Goal: Information Seeking & Learning: Understand process/instructions

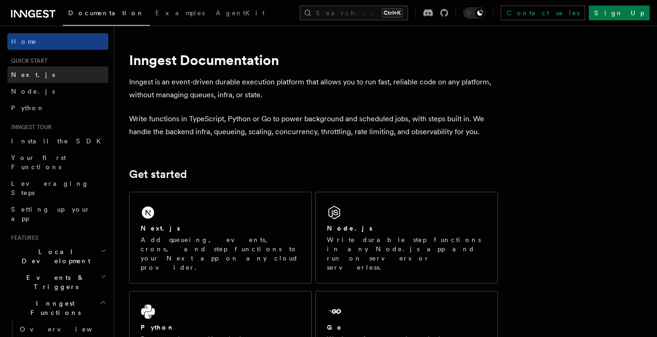
click at [80, 76] on link "Next.js" at bounding box center [57, 74] width 101 height 17
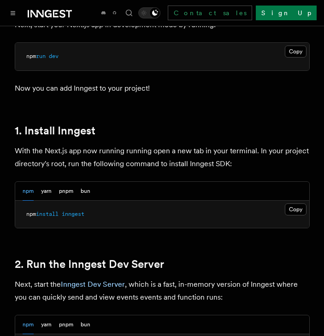
scroll to position [507, 0]
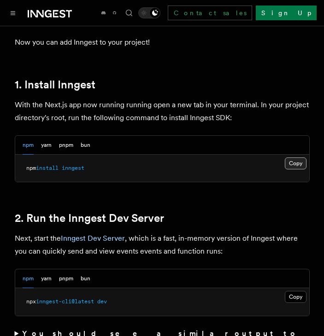
click at [295, 158] on button "Copy Copied" at bounding box center [296, 164] width 22 height 12
click at [208, 212] on h2 "2. Run the Inngest Dev Server" at bounding box center [162, 218] width 295 height 13
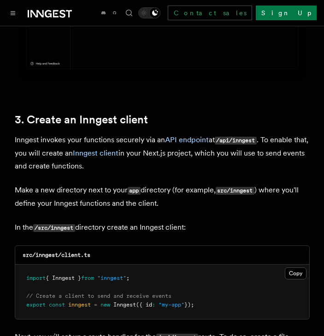
scroll to position [1060, 0]
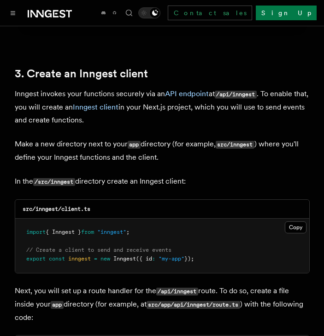
click at [62, 178] on code "/src/inngest" at bounding box center [54, 182] width 42 height 8
click at [67, 178] on code "/src/inngest" at bounding box center [54, 182] width 42 height 8
drag, startPoint x: 76, startPoint y: 155, endPoint x: 53, endPoint y: 155, distance: 22.6
click at [53, 178] on code "/src/inngest" at bounding box center [54, 182] width 42 height 8
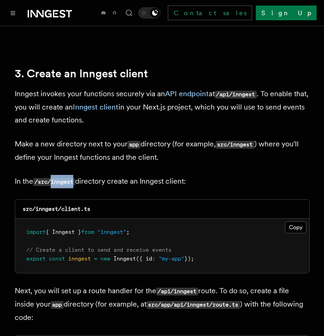
copy code "inngest"
click at [150, 138] on p "Make a new directory next to your app directory (for example, src/inngest ) whe…" at bounding box center [162, 151] width 295 height 26
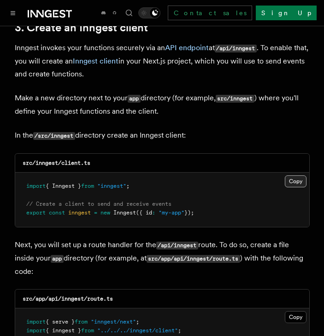
click at [298, 176] on button "Copy Copied" at bounding box center [296, 182] width 22 height 12
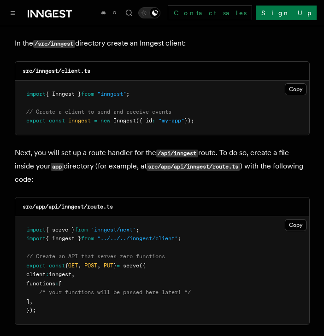
scroll to position [1244, 0]
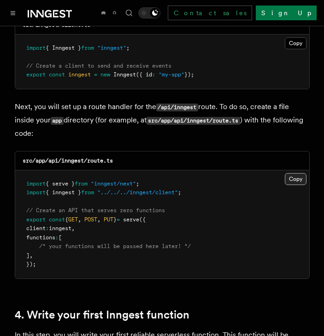
click at [301, 173] on button "Copy Copied" at bounding box center [296, 179] width 22 height 12
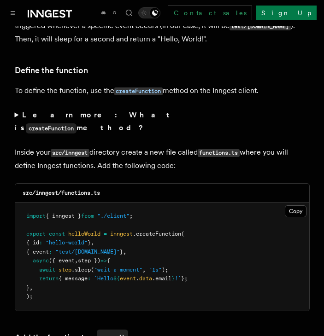
scroll to position [1613, 0]
